Goal: Task Accomplishment & Management: Complete application form

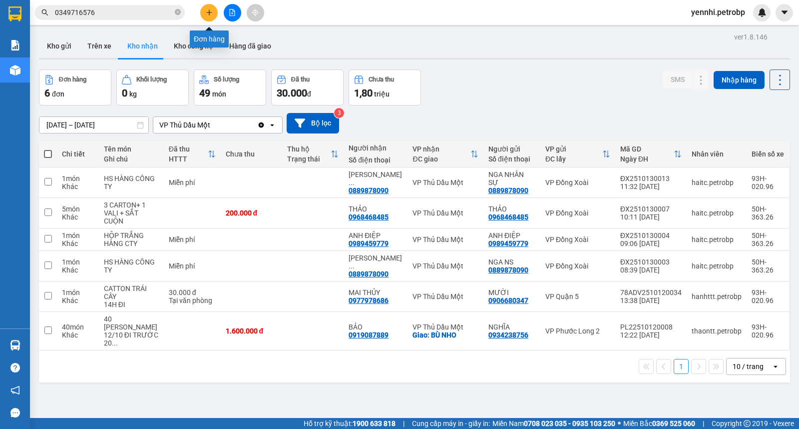
click at [206, 10] on icon "plus" at bounding box center [209, 12] width 7 height 7
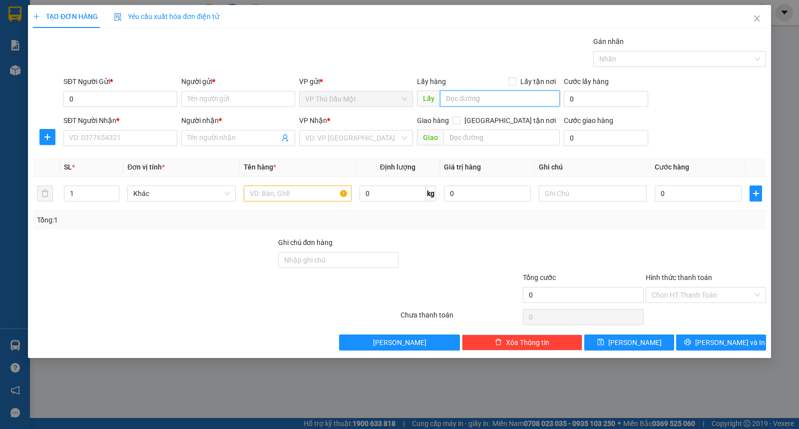
click at [470, 100] on input "text" at bounding box center [500, 98] width 120 height 16
click at [143, 105] on input "0" at bounding box center [120, 99] width 114 height 16
type input "0909661798"
click at [251, 102] on input "Người gửi *" at bounding box center [238, 99] width 114 height 16
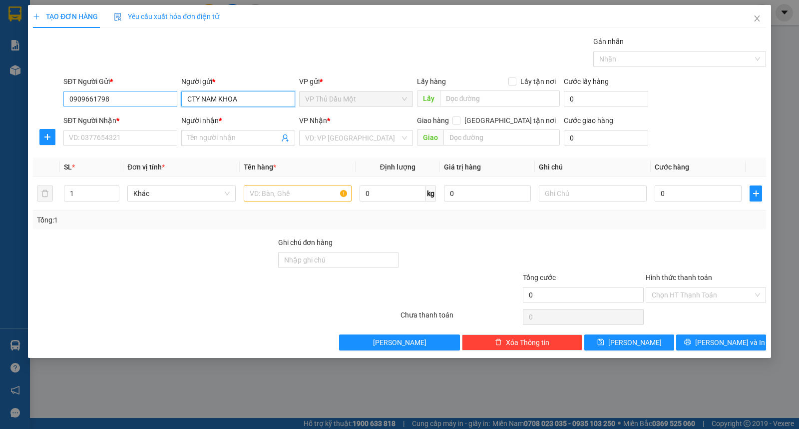
type input "CTY NAM KHOA"
click at [126, 93] on input "0909661798" at bounding box center [120, 99] width 114 height 16
click at [134, 140] on input "SĐT Người Nhận *" at bounding box center [120, 138] width 114 height 16
paste input "0909661798"
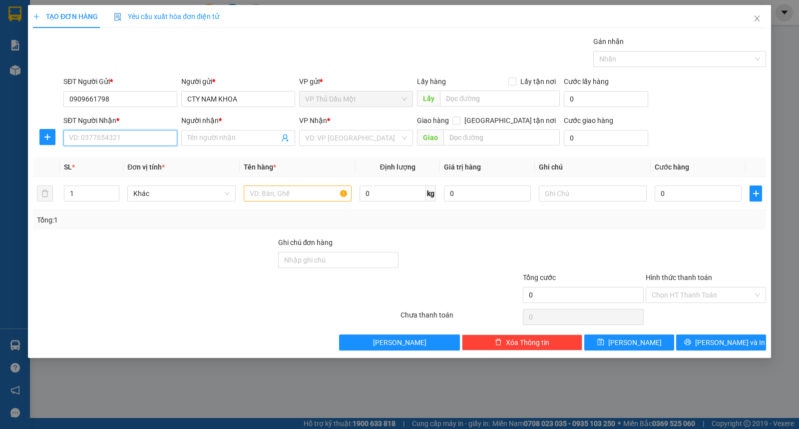
type input "0909661798"
click at [134, 157] on div "0909661798 - NAM KHOA" at bounding box center [120, 157] width 102 height 11
type input "NAM KHOA"
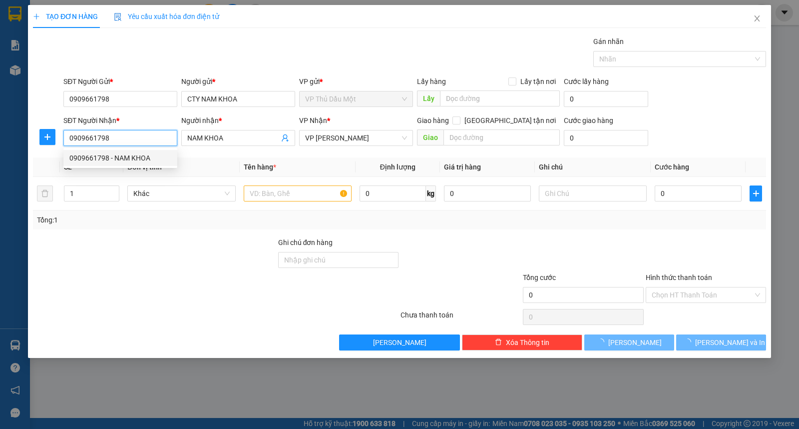
type input "30.000"
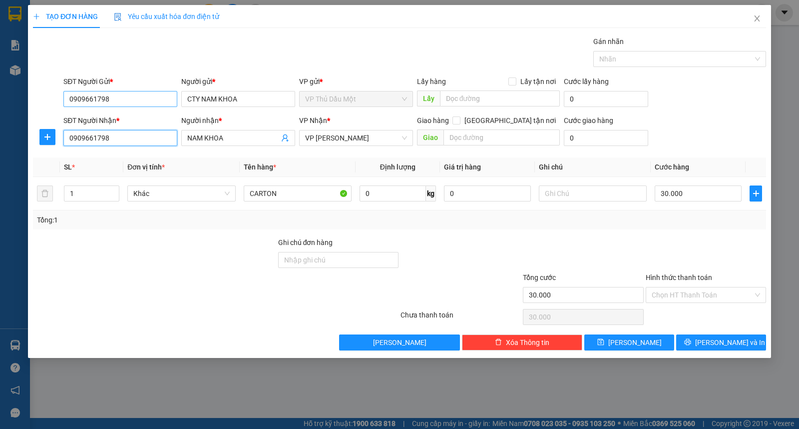
type input "0909661798"
click at [138, 95] on input "0909661798" at bounding box center [120, 99] width 114 height 16
click at [138, 112] on div "0911505115 - TT XET NGHIEM LADITEX" at bounding box center [131, 119] width 136 height 16
type input "0911505115"
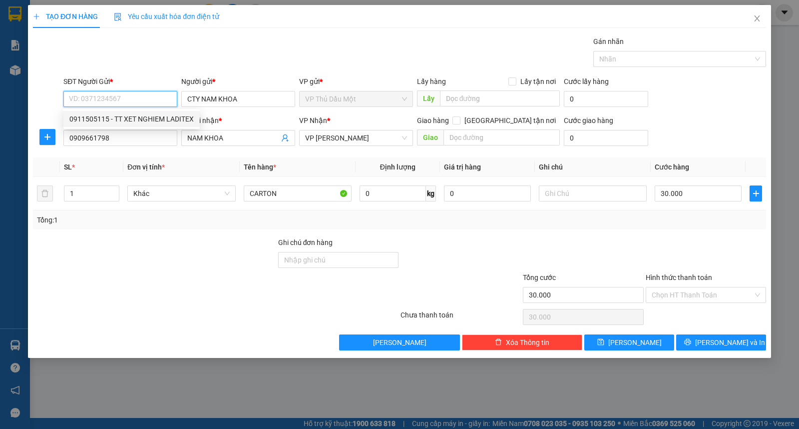
type input "TT XET NGHIEM LADITEX"
type input "1500 g"
type input "0911505115"
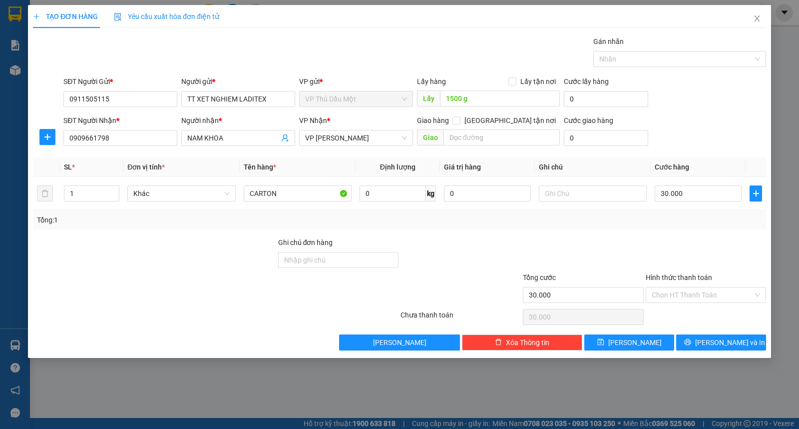
click at [678, 110] on div "SĐT Người Gửi * 0911505115 0911505115 Người gửi * TT XET NGHIEM LADITEX VP gửi …" at bounding box center [414, 93] width 707 height 35
click at [672, 291] on input "Hình thức thanh toán" at bounding box center [702, 294] width 101 height 15
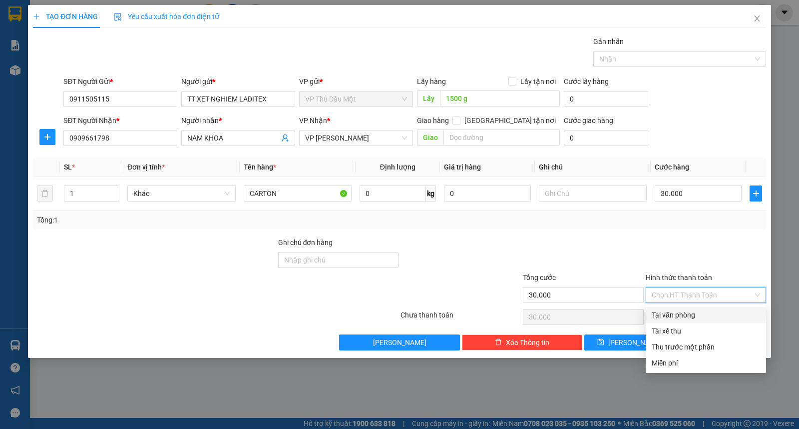
click at [677, 311] on div "Tại văn phòng" at bounding box center [706, 314] width 108 height 11
type input "0"
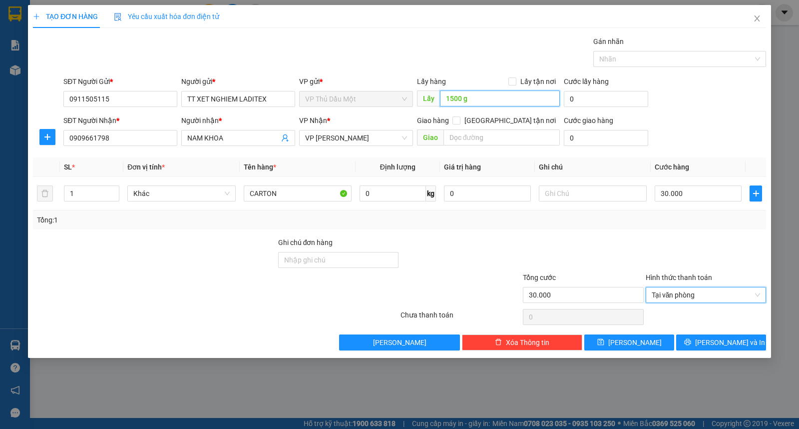
click at [493, 98] on input "1500 g" at bounding box center [500, 98] width 120 height 16
type input "1500 g"
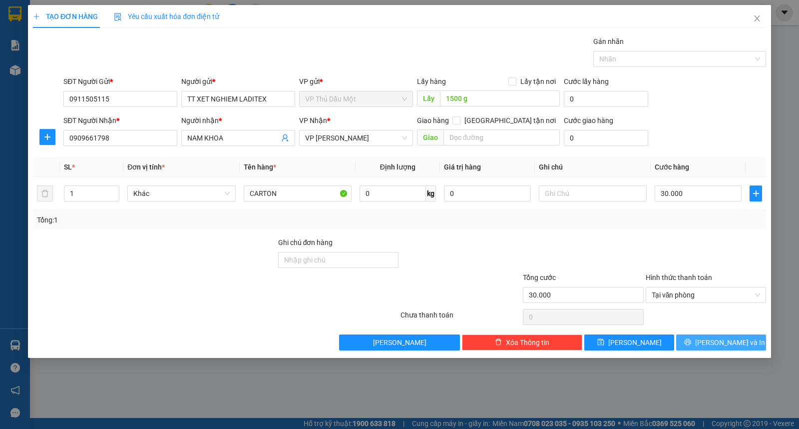
click at [720, 342] on span "[PERSON_NAME] và In" at bounding box center [730, 342] width 70 height 11
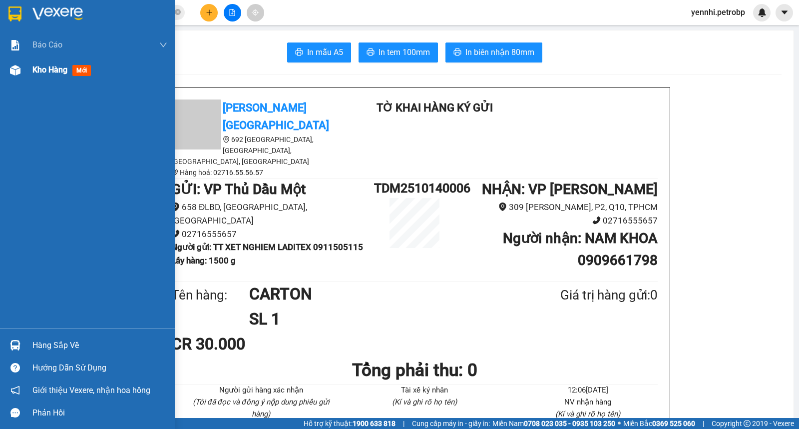
click at [23, 72] on div "Kho hàng mới" at bounding box center [87, 69] width 175 height 25
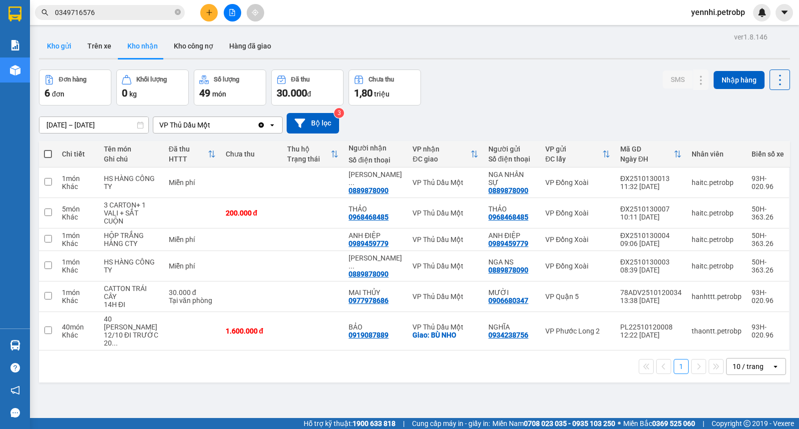
click at [51, 47] on button "Kho gửi" at bounding box center [59, 46] width 40 height 24
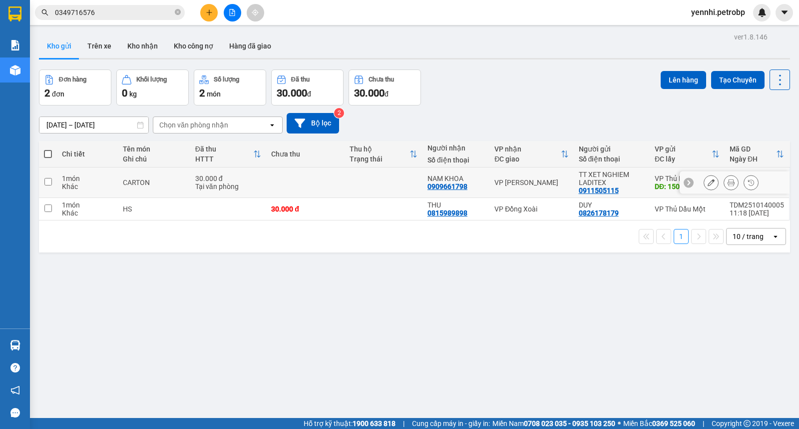
click at [46, 183] on input "checkbox" at bounding box center [47, 181] width 7 height 7
checkbox input "true"
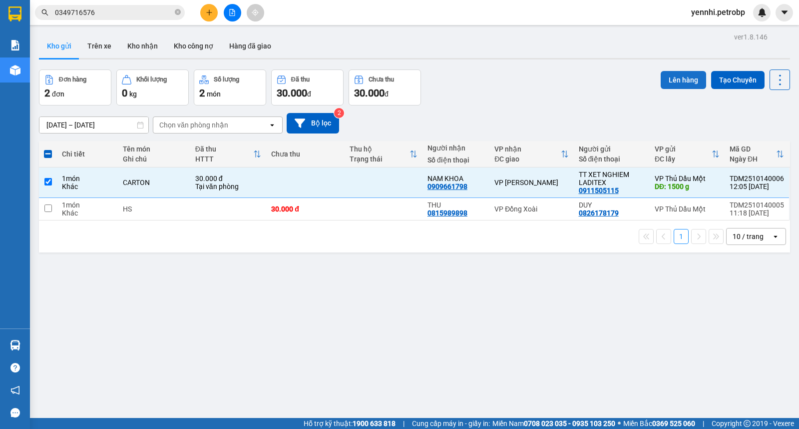
click at [675, 82] on button "Lên hàng" at bounding box center [683, 80] width 45 height 18
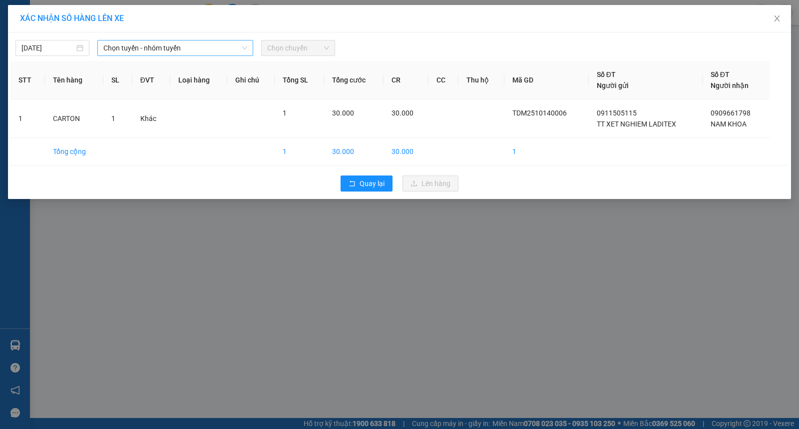
click at [140, 48] on span "Chọn tuyến - nhóm tuyến" at bounding box center [175, 47] width 144 height 15
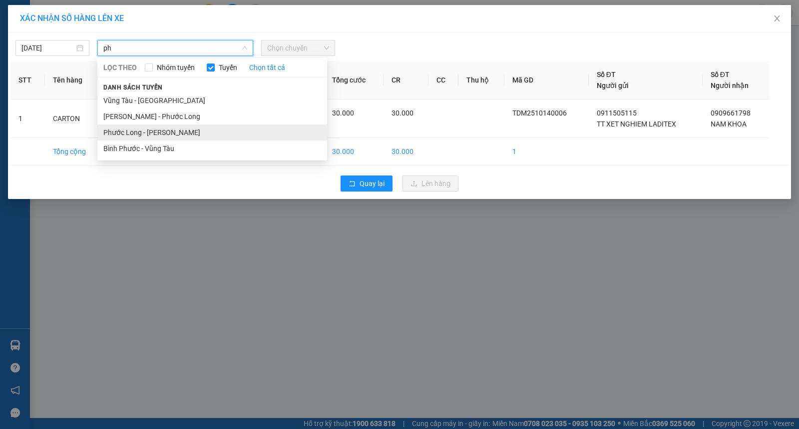
type input "ph"
click at [173, 132] on li "Phước Long - [PERSON_NAME]" at bounding box center [212, 132] width 230 height 16
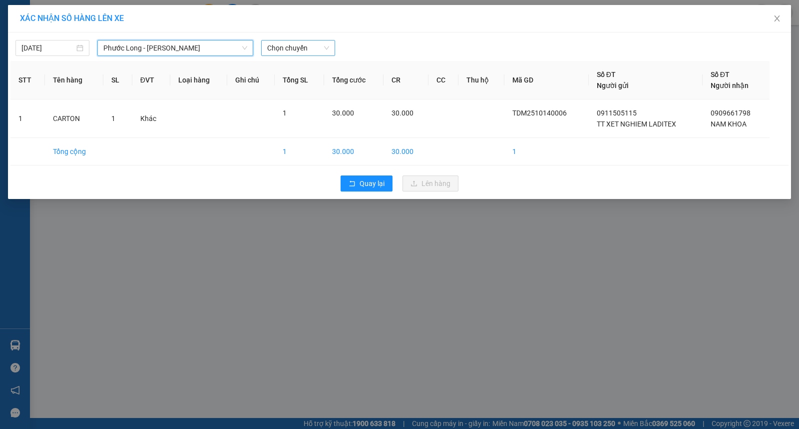
click at [282, 48] on span "Chọn chuyến" at bounding box center [298, 47] width 62 height 15
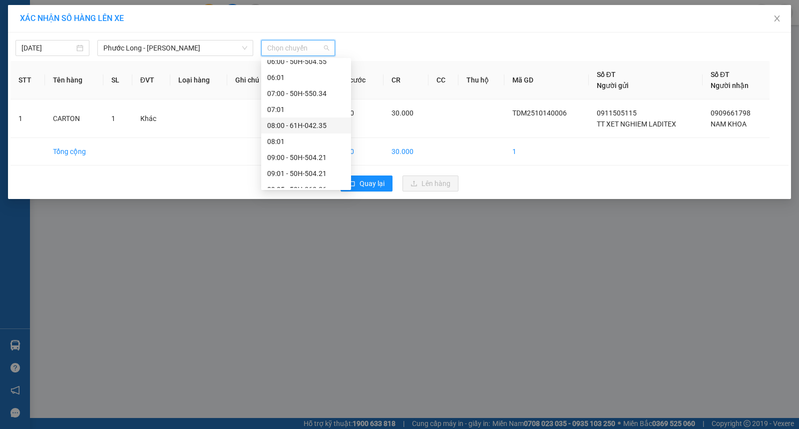
scroll to position [222, 0]
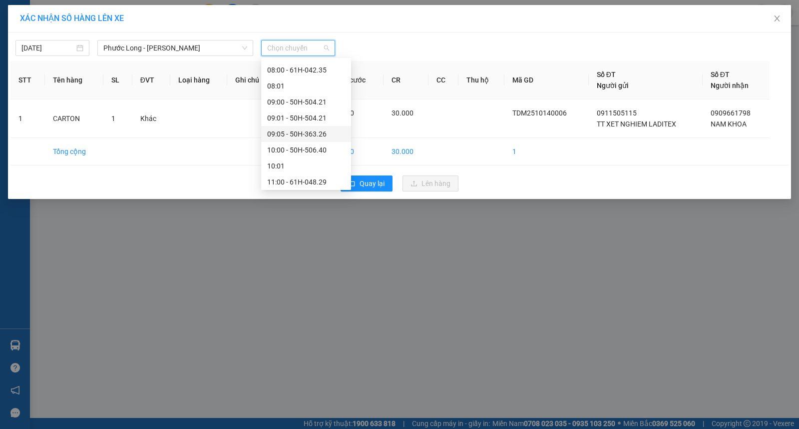
click at [306, 136] on div "09:05 - 50H-363.26" at bounding box center [306, 133] width 78 height 11
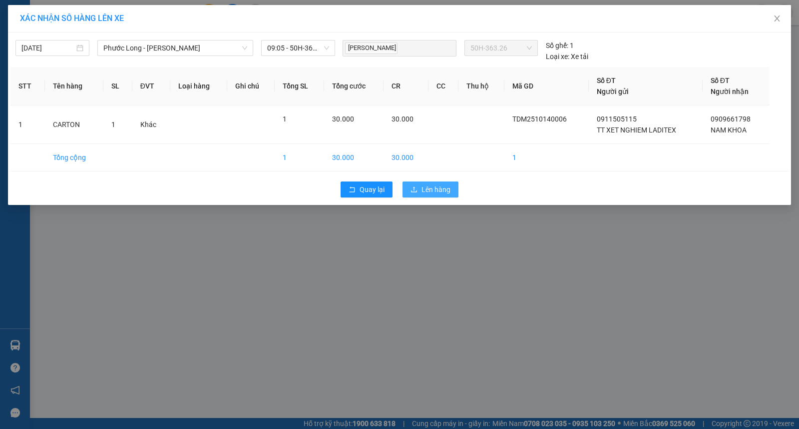
click at [426, 190] on span "Lên hàng" at bounding box center [436, 189] width 29 height 11
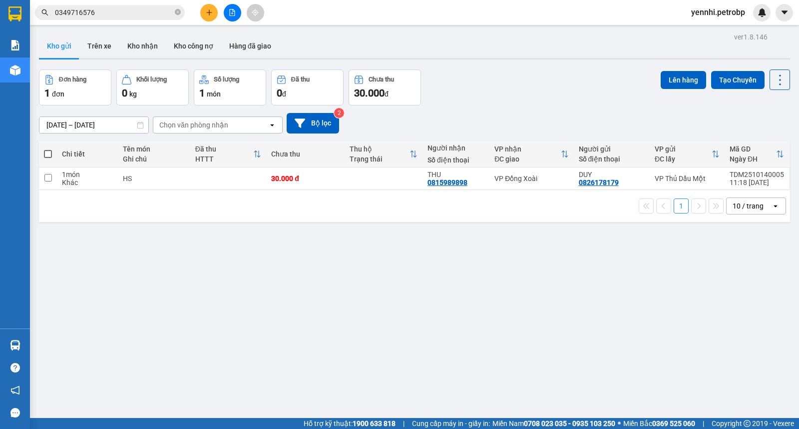
click at [254, 256] on div "ver 1.8.146 Kho gửi Trên xe Kho nhận Kho công nợ Hàng đã giao Đơn hàng 1 đơn Kh…" at bounding box center [414, 244] width 759 height 429
